Goal: Task Accomplishment & Management: Use online tool/utility

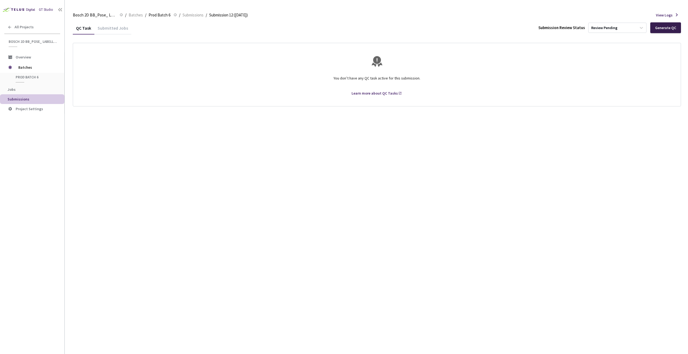
click at [669, 27] on div "Generate QC" at bounding box center [665, 28] width 21 height 4
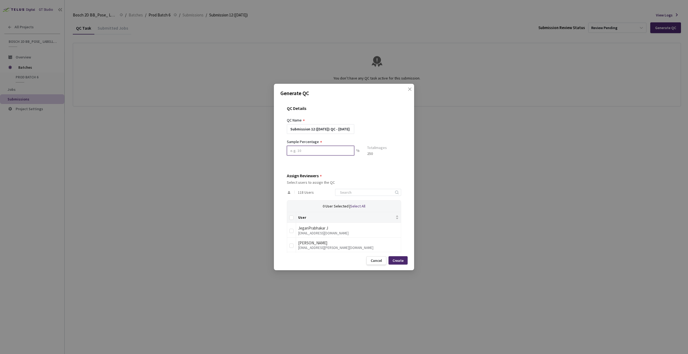
click at [331, 150] on input at bounding box center [320, 151] width 67 height 10
type input "100"
click at [351, 191] on input at bounding box center [364, 194] width 57 height 6
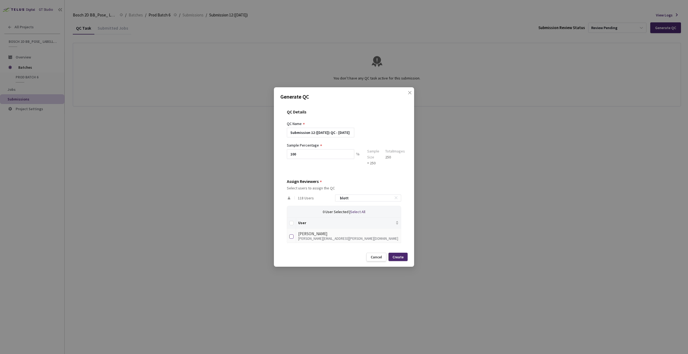
type input "blott"
click at [293, 235] on input "checkbox" at bounding box center [291, 236] width 4 height 4
checkbox input "true"
click at [401, 257] on div "Create" at bounding box center [397, 257] width 11 height 4
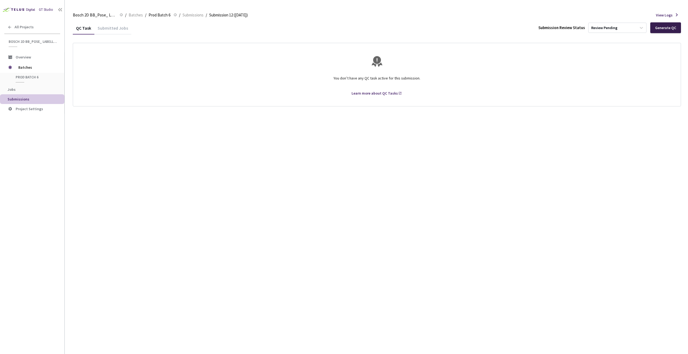
click at [664, 30] on div "Generate QC" at bounding box center [665, 27] width 31 height 11
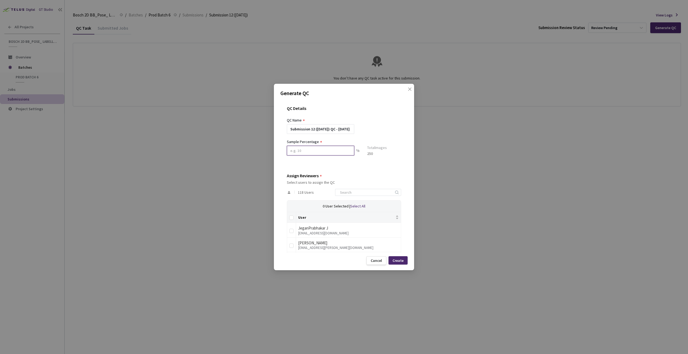
click at [332, 148] on input at bounding box center [320, 151] width 67 height 10
type input "100"
click at [352, 196] on input at bounding box center [364, 194] width 57 height 6
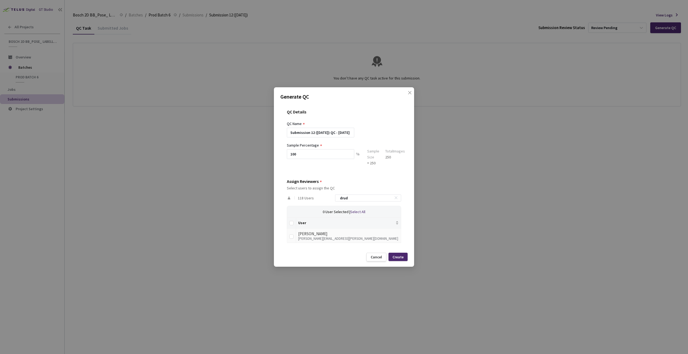
type input "drud"
click at [321, 231] on div "Daniel Drude" at bounding box center [348, 234] width 100 height 6
click at [373, 255] on div "Cancel" at bounding box center [375, 257] width 11 height 4
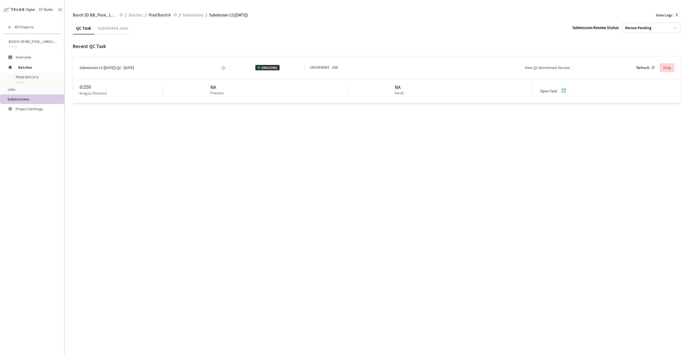
click at [87, 87] on div "0 / 250" at bounding box center [120, 87] width 83 height 7
click at [91, 68] on div "Submission 12 (9-9-25) QC - 09 Sep, 2025" at bounding box center [106, 67] width 54 height 5
click at [540, 88] on div "Open Task" at bounding box center [550, 90] width 20 height 5
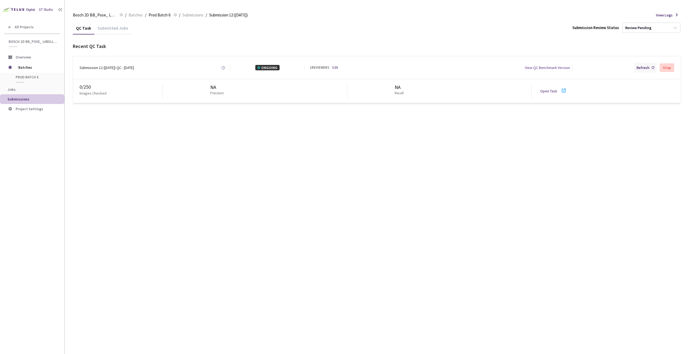
click at [638, 69] on div "Refresh" at bounding box center [642, 67] width 13 height 5
click at [640, 70] on div "Refresh" at bounding box center [645, 68] width 22 height 10
click at [639, 67] on div "Refresh" at bounding box center [642, 67] width 13 height 5
click at [641, 70] on div "Refresh" at bounding box center [642, 67] width 13 height 5
click at [645, 67] on div "Refresh" at bounding box center [642, 67] width 13 height 5
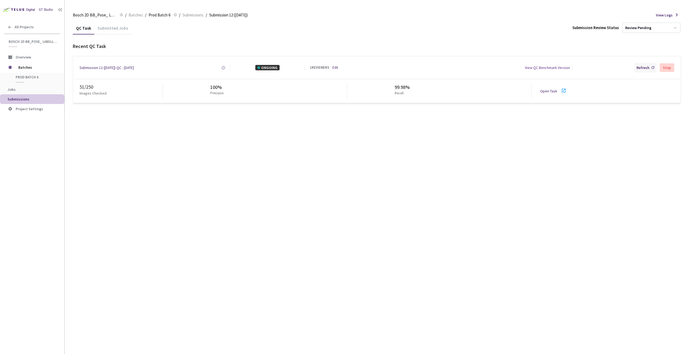
click at [637, 65] on div "Refresh" at bounding box center [642, 67] width 13 height 5
click at [635, 69] on div "Refresh" at bounding box center [645, 68] width 22 height 10
click at [639, 66] on div "Refresh" at bounding box center [642, 67] width 13 height 5
click at [641, 70] on div "Refresh" at bounding box center [642, 67] width 13 height 5
